Goal: Information Seeking & Learning: Check status

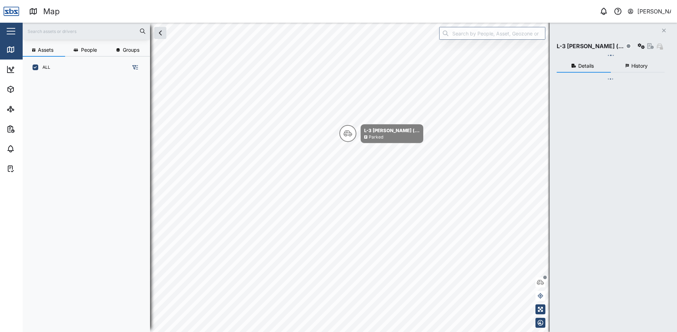
scroll to position [245, 111]
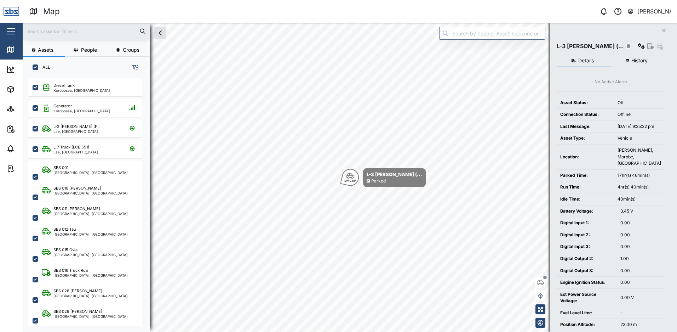
click at [661, 31] on button "Close" at bounding box center [664, 30] width 10 height 10
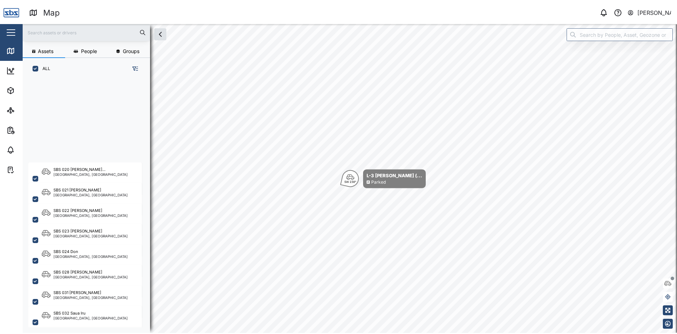
scroll to position [694, 0]
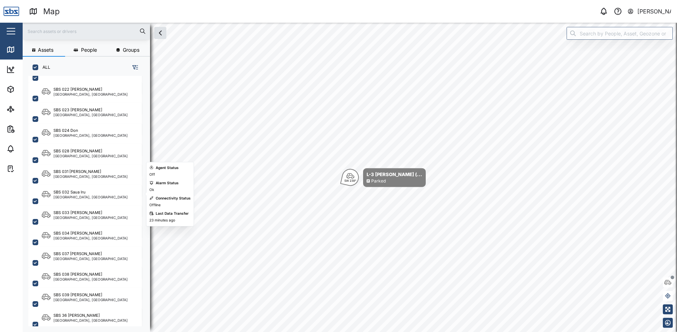
click at [85, 197] on div "[GEOGRAPHIC_DATA], [GEOGRAPHIC_DATA]" at bounding box center [90, 197] width 74 height 4
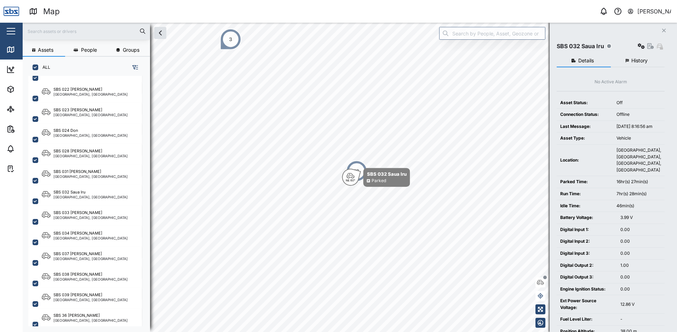
click at [642, 59] on span "History" at bounding box center [640, 60] width 16 height 5
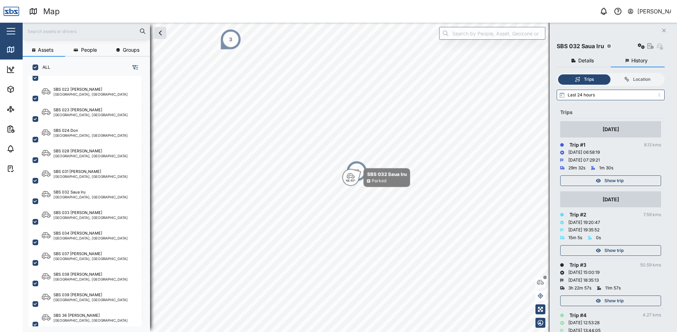
click at [614, 298] on span "Show trip" at bounding box center [614, 301] width 19 height 10
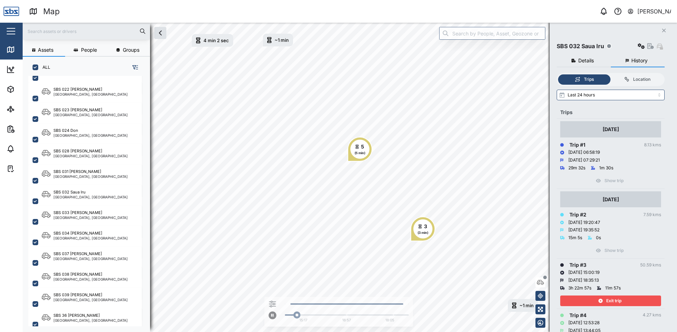
click at [614, 298] on span "Exit trip" at bounding box center [614, 301] width 15 height 10
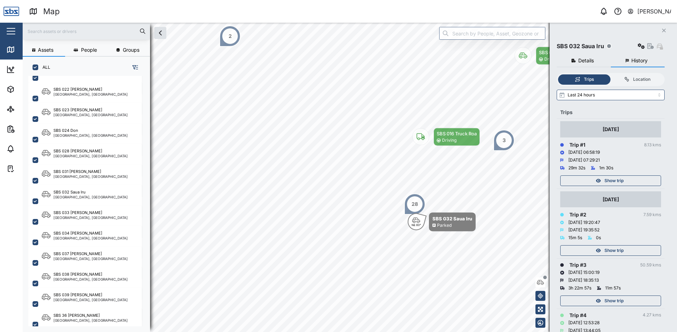
click at [614, 252] on span "Show trip" at bounding box center [614, 250] width 19 height 10
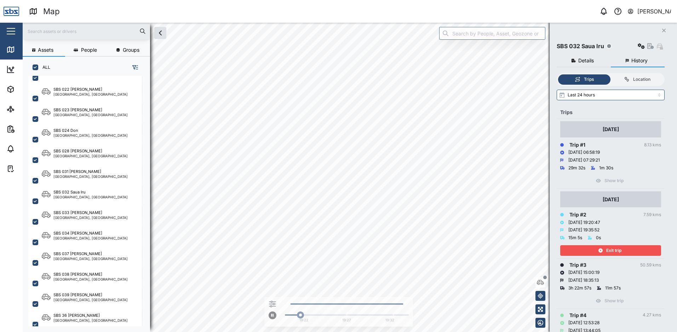
click at [614, 252] on span "Exit trip" at bounding box center [614, 250] width 15 height 10
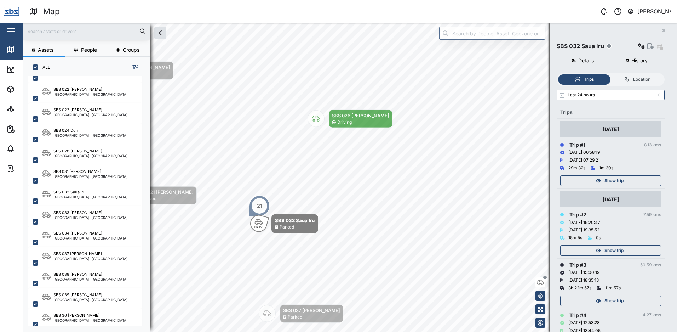
click at [615, 176] on span "Show trip" at bounding box center [614, 181] width 19 height 10
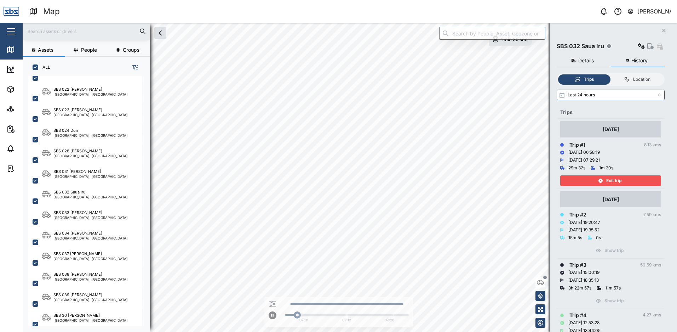
click at [615, 176] on span "Exit trip" at bounding box center [614, 181] width 15 height 10
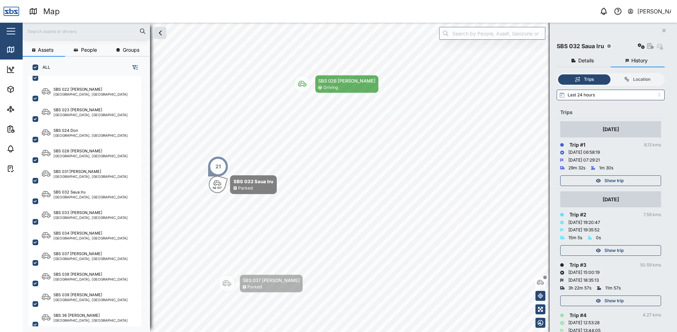
click at [664, 27] on button "Close" at bounding box center [664, 30] width 10 height 10
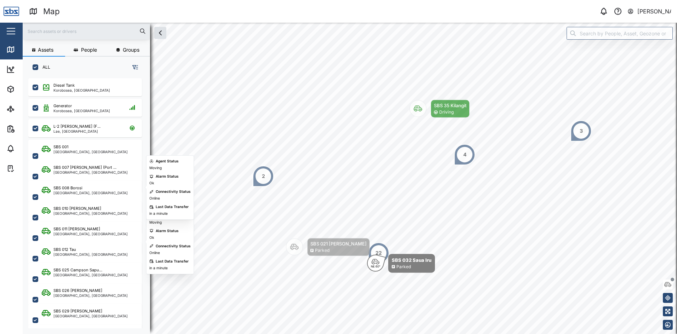
scroll to position [142, 0]
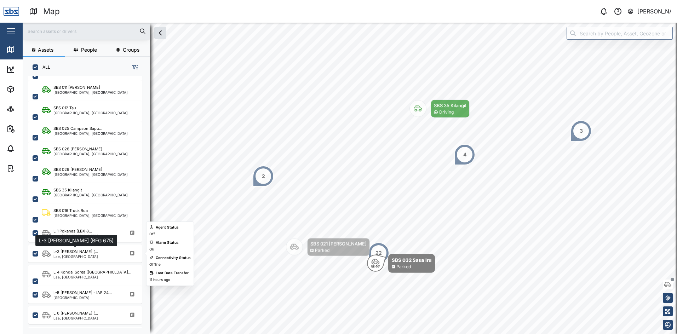
click at [81, 253] on div "L-3 [PERSON_NAME] (..." at bounding box center [75, 252] width 45 height 6
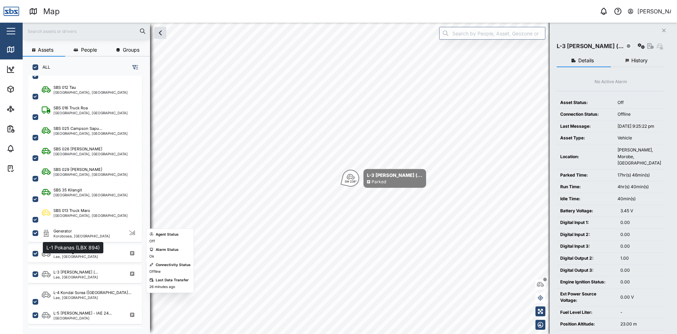
scroll to position [135, 0]
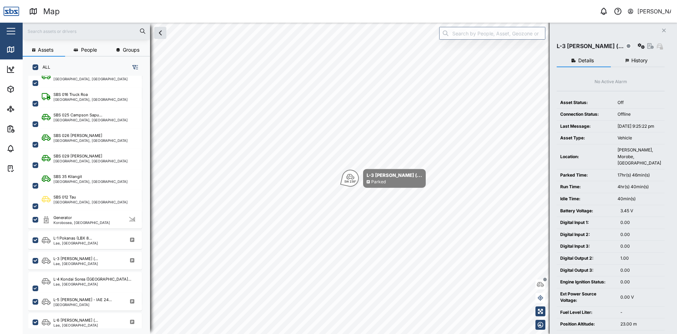
click at [664, 31] on icon "Close" at bounding box center [664, 31] width 4 height 6
